Goal: Ask a question

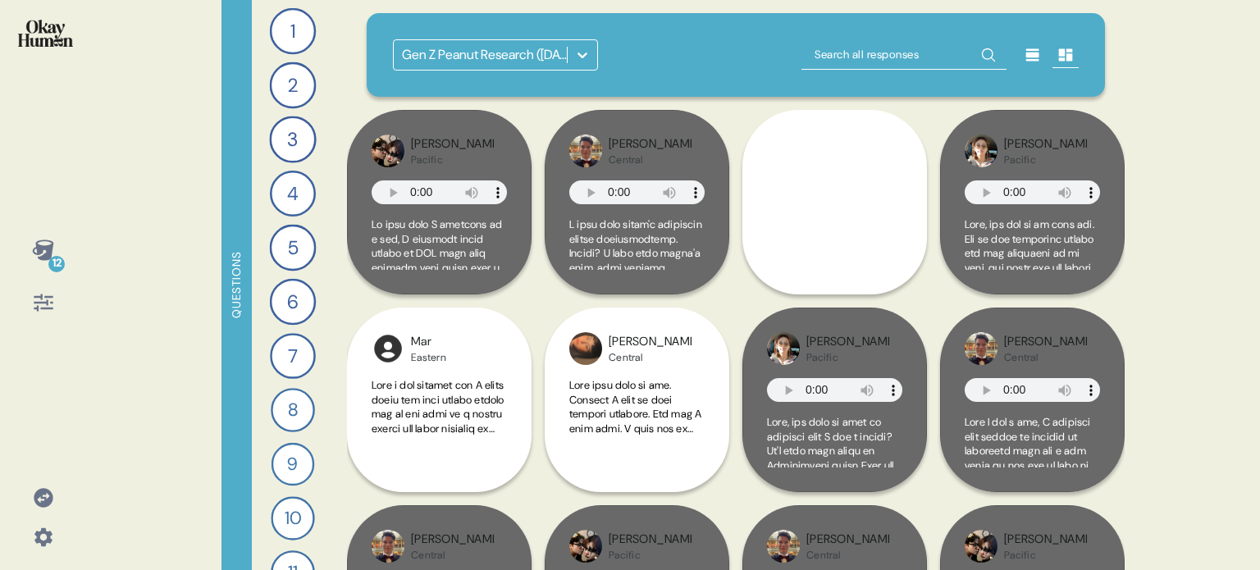
click at [42, 500] on icon at bounding box center [43, 497] width 23 height 23
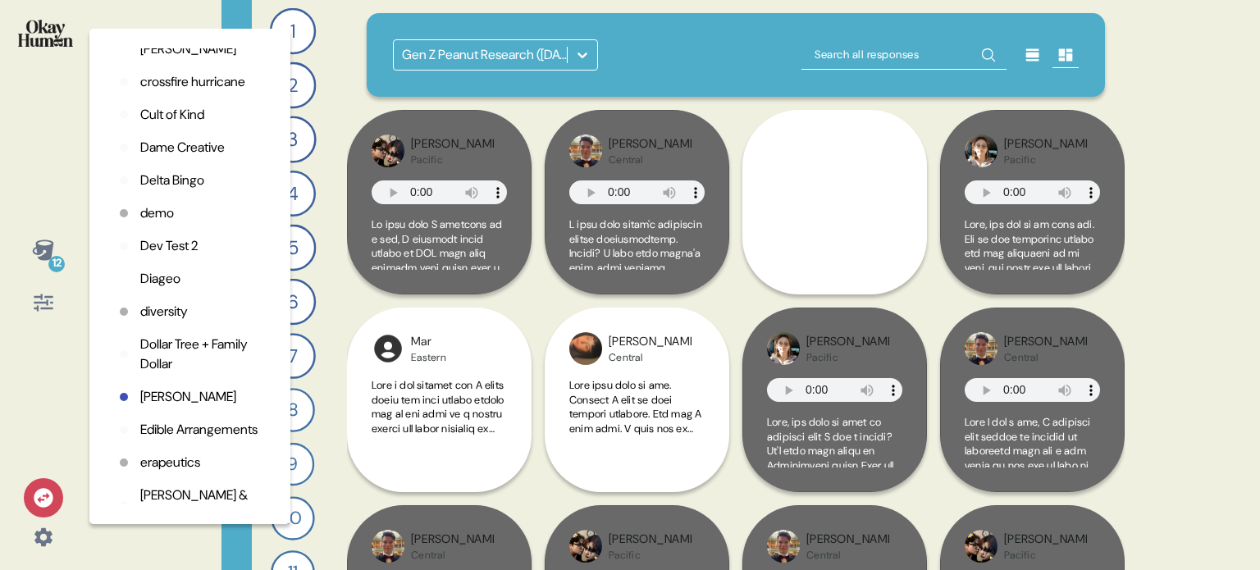
scroll to position [738, 0]
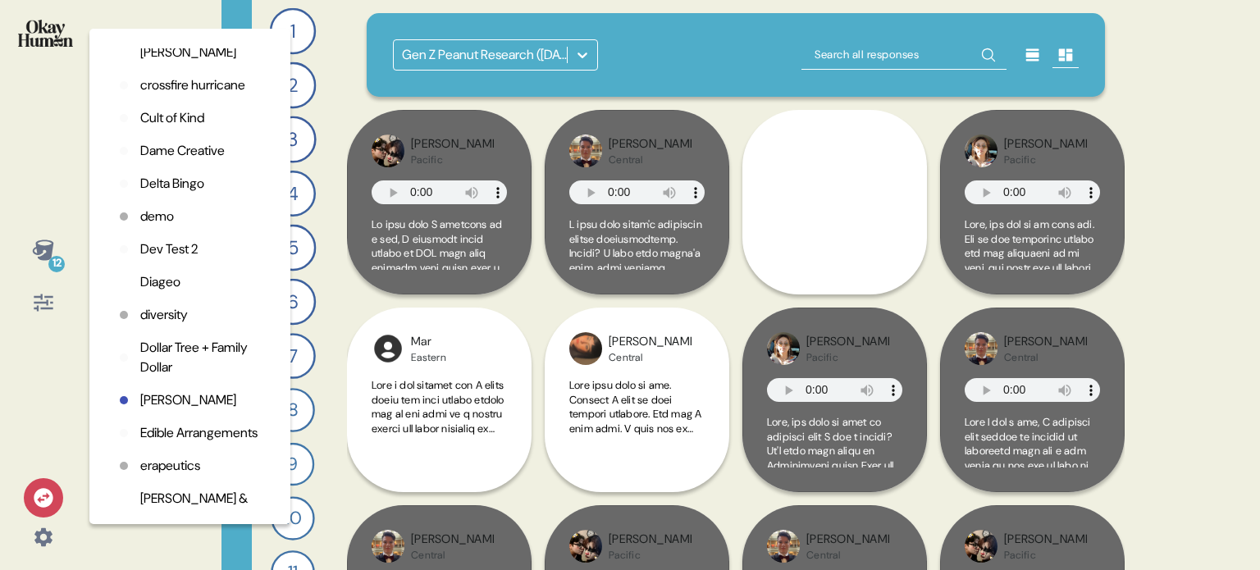
click at [187, 161] on p "Dame Creative" at bounding box center [182, 151] width 84 height 20
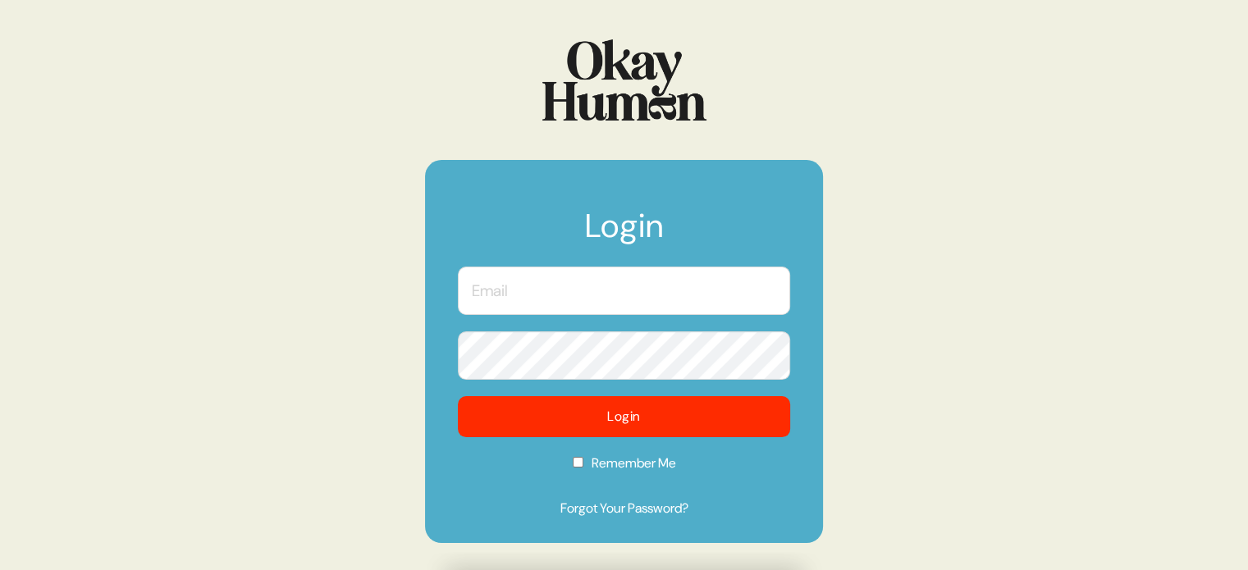
click at [646, 294] on input "text" at bounding box center [624, 291] width 332 height 48
click at [0, 569] on com-1password-button at bounding box center [0, 570] width 0 height 0
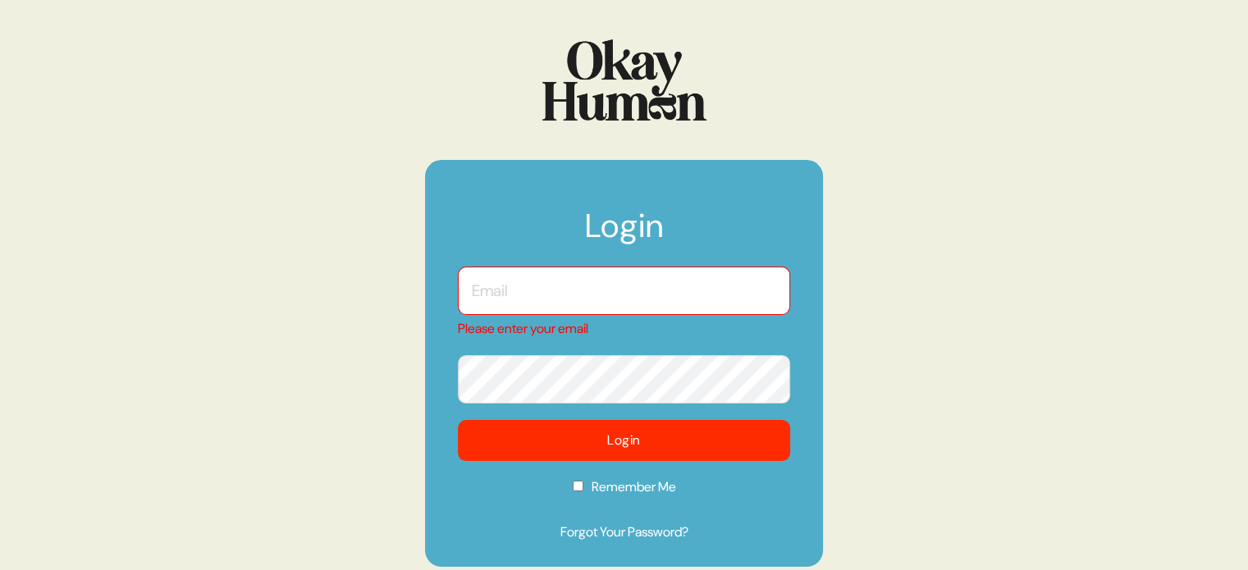
click at [706, 290] on input "text" at bounding box center [624, 291] width 332 height 48
type input "kara@sympler.co"
checkbox input "true"
